Goal: Entertainment & Leisure: Consume media (video, audio)

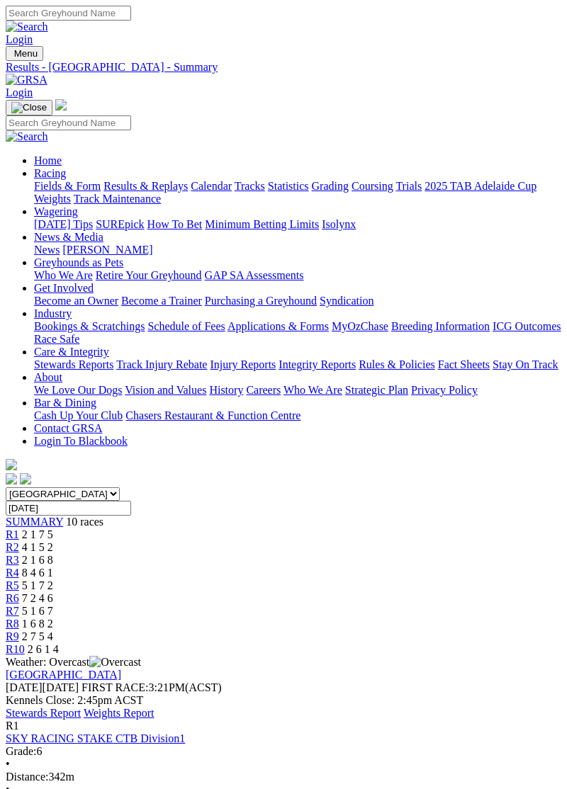
click at [147, 192] on link "Results & Replays" at bounding box center [145, 186] width 84 height 12
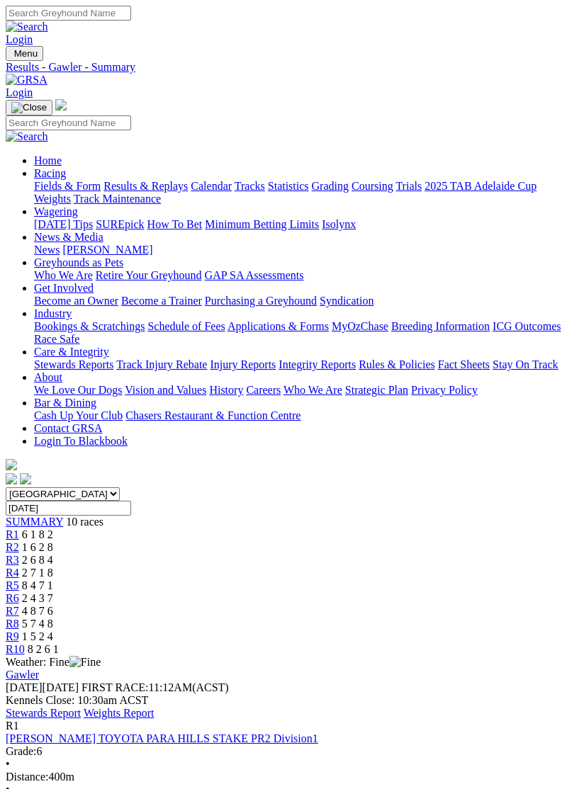
click at [81, 707] on link "Stewards Report" at bounding box center [43, 713] width 75 height 12
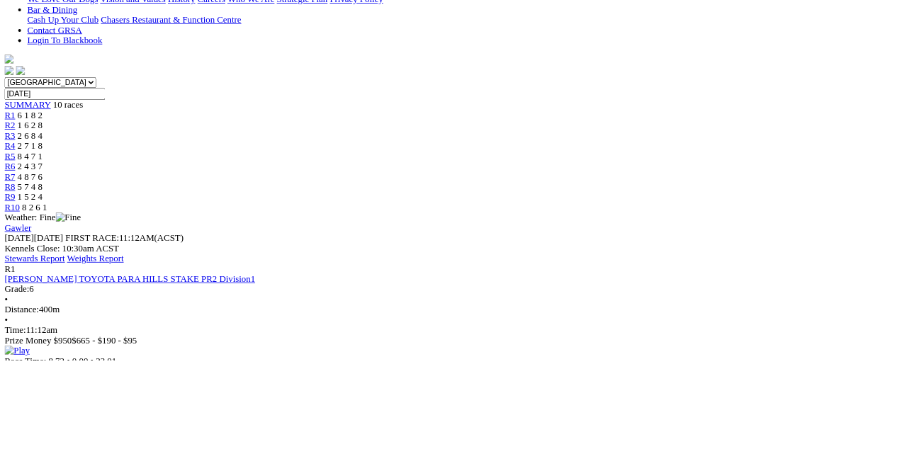
scroll to position [367, 0]
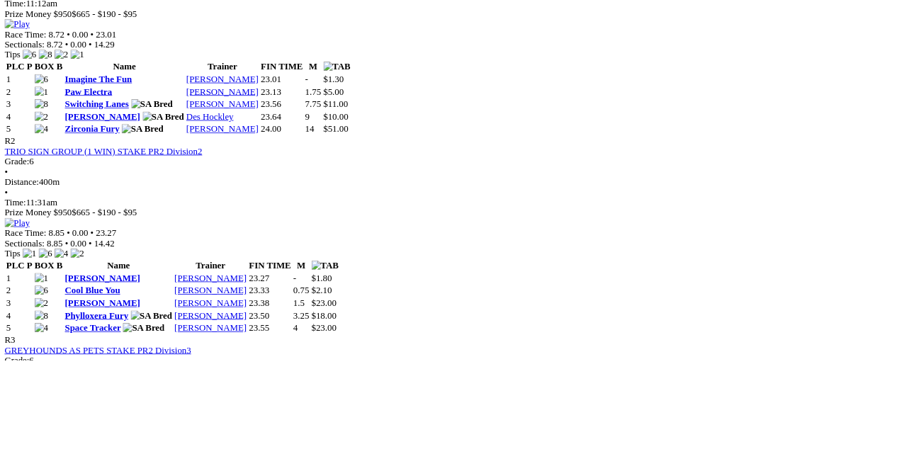
scroll to position [776, 0]
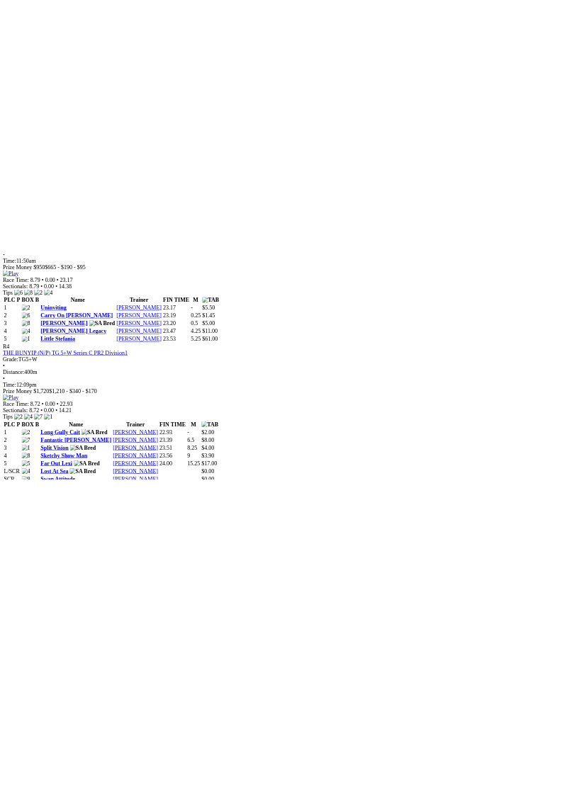
scroll to position [1239, 0]
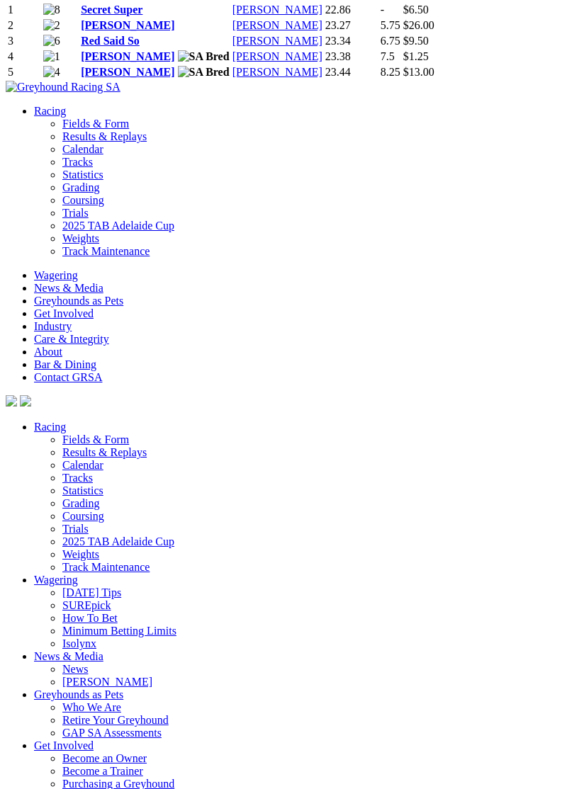
scroll to position [3371, 0]
